Goal: Task Accomplishment & Management: Complete application form

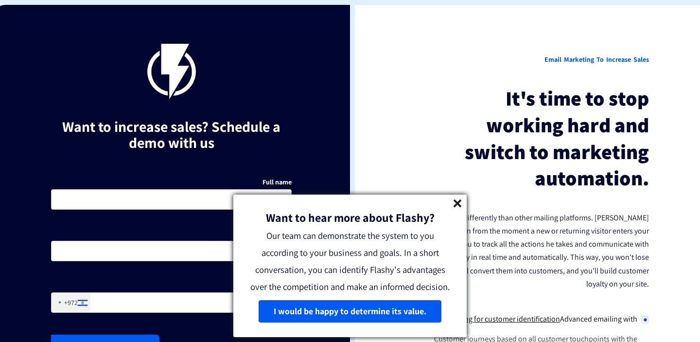
click at [465, 206] on div "Want to hear more about Flashy? Our team can demonstrate the system to you acco…" at bounding box center [349, 244] width 233 height 101
click at [462, 206] on div "Want to hear more about Flashy? Our team can demonstrate the system to you acco…" at bounding box center [349, 244] width 233 height 101
click at [461, 206] on link at bounding box center [457, 204] width 8 height 11
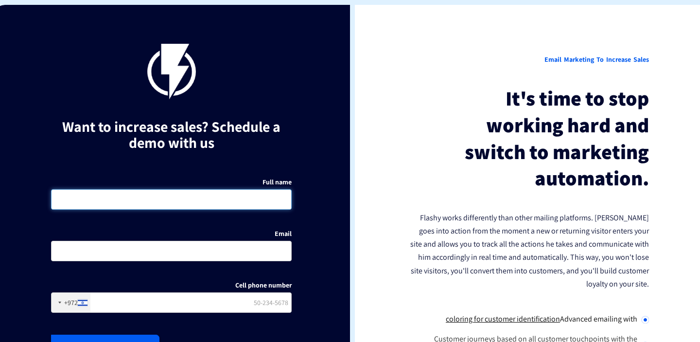
click at [281, 202] on input "Full name" at bounding box center [171, 199] width 240 height 20
type input "Fly House"
click at [286, 256] on input "Email" at bounding box center [171, 250] width 240 height 20
paste input "[EMAIL_ADDRESS][DOMAIN_NAME]"
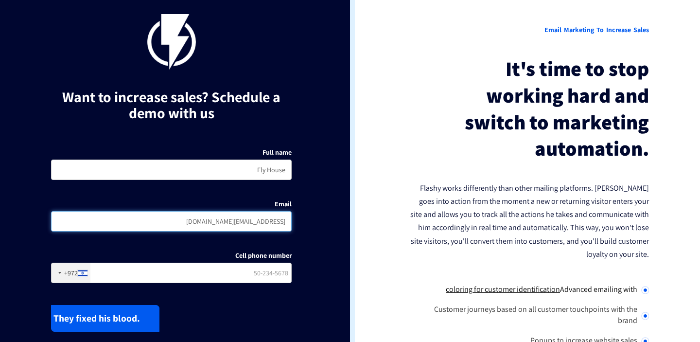
scroll to position [30, 0]
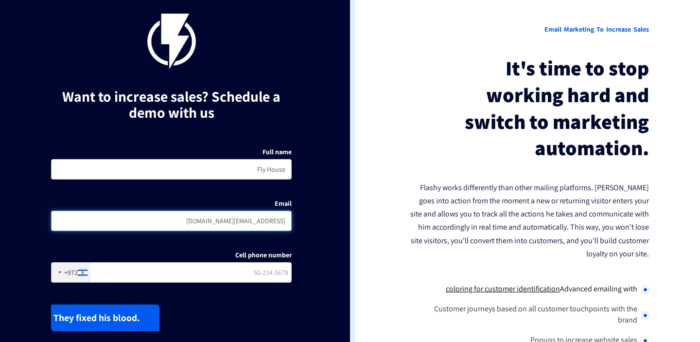
type input "[EMAIL_ADDRESS][DOMAIN_NAME]"
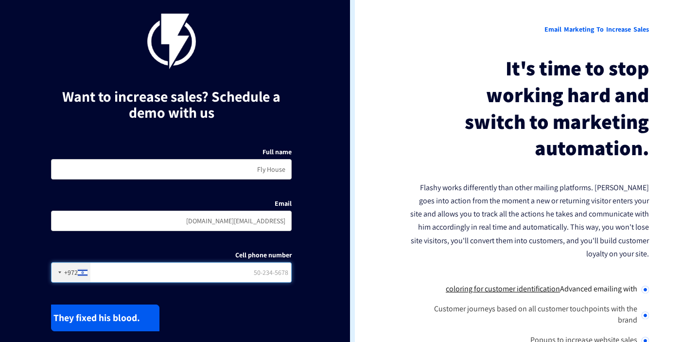
click at [279, 277] on input "Cell phone number" at bounding box center [171, 272] width 240 height 20
type input "123000123"
click at [106, 321] on font "They fixed his blood." at bounding box center [96, 317] width 86 height 13
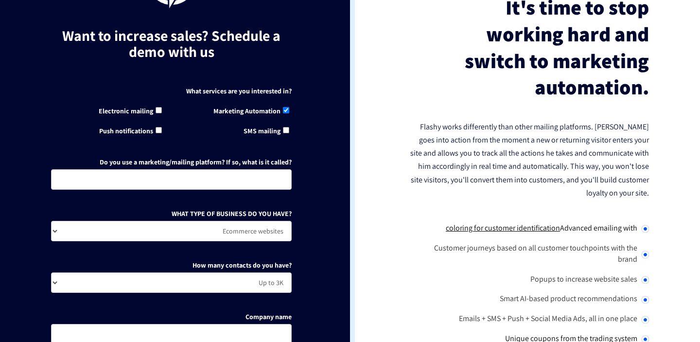
scroll to position [173, 0]
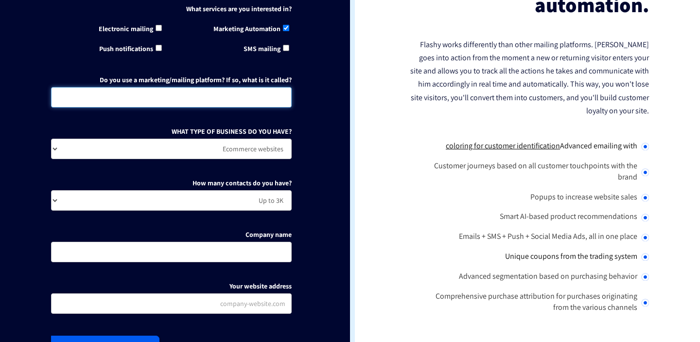
click at [264, 89] on input "Do you use a marketing/mailing platform? If so, what is it called?" at bounding box center [171, 97] width 240 height 20
click at [259, 95] on input "Do you use a marketing/mailing platform? If so, what is it called?" at bounding box center [171, 97] width 240 height 20
type input "Opt in in our website"
click at [269, 153] on select "Ecommerce websites Agency / Freelancer SaaS Other" at bounding box center [171, 148] width 240 height 20
click at [51, 138] on select "Ecommerce websites Agency / Freelancer SaaS Other" at bounding box center [171, 148] width 240 height 20
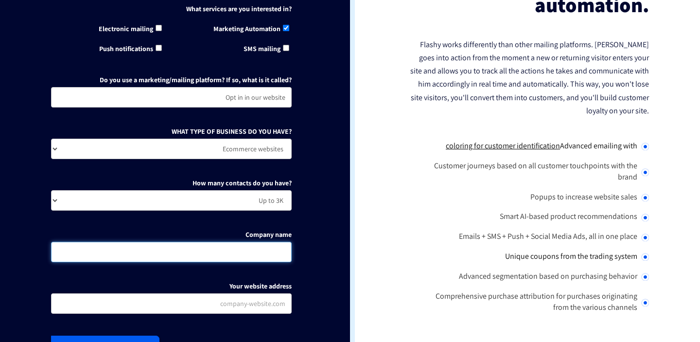
click at [271, 247] on input "Company name" at bounding box center [171, 251] width 240 height 20
type input "Fly House"
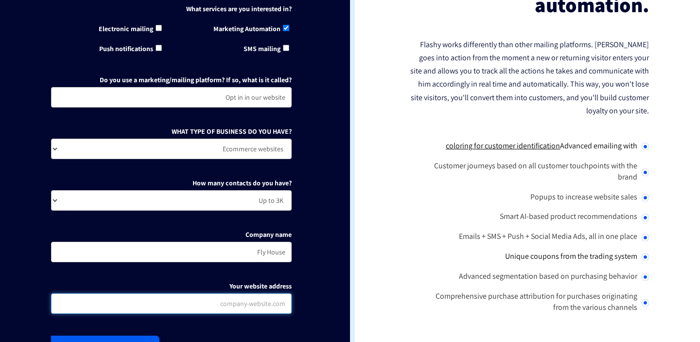
click at [251, 301] on input "Your website address" at bounding box center [171, 303] width 240 height 20
click at [258, 315] on div "What services are you interested in? Marketing Automation Electronic mailing" at bounding box center [171, 161] width 255 height 328
click at [279, 290] on label "Your website address" at bounding box center [260, 286] width 62 height 10
click at [279, 293] on input "Your website address" at bounding box center [171, 303] width 240 height 20
paste input "[URL][DOMAIN_NAME]"
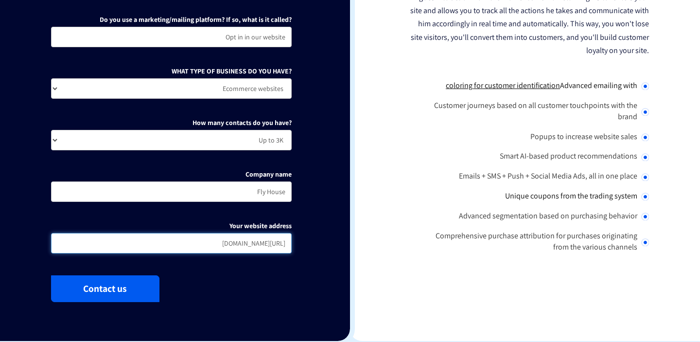
scroll to position [265, 0]
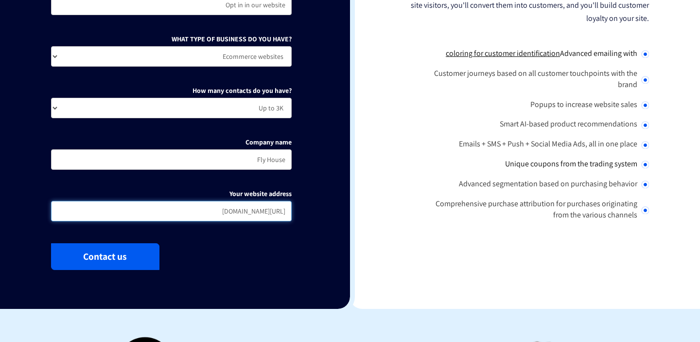
type input "[URL][DOMAIN_NAME]"
click at [145, 265] on button "Contact us" at bounding box center [105, 256] width 108 height 27
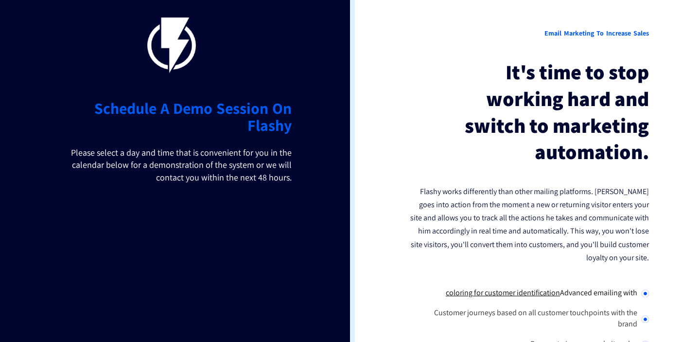
scroll to position [0, 0]
